Goal: Information Seeking & Learning: Learn about a topic

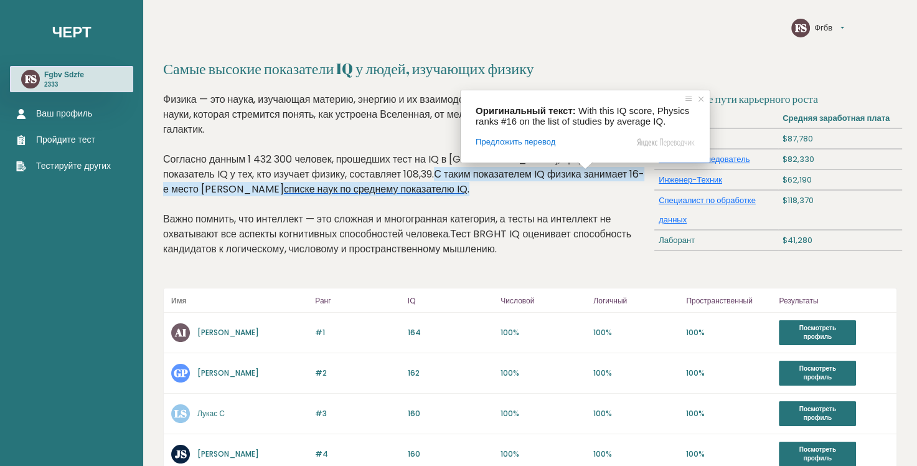
click at [468, 182] on ya-tr-span "списке наук по среднему показателю IQ" at bounding box center [376, 189] width 184 height 14
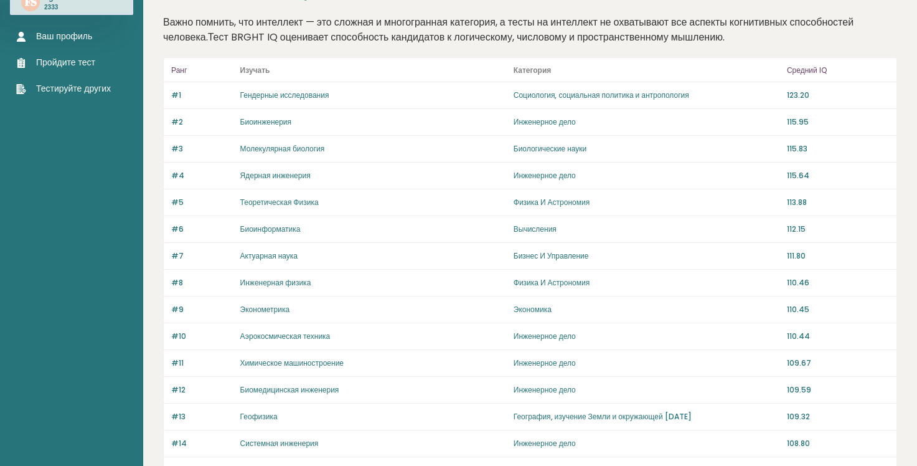
scroll to position [77, 0]
